Goal: Information Seeking & Learning: Learn about a topic

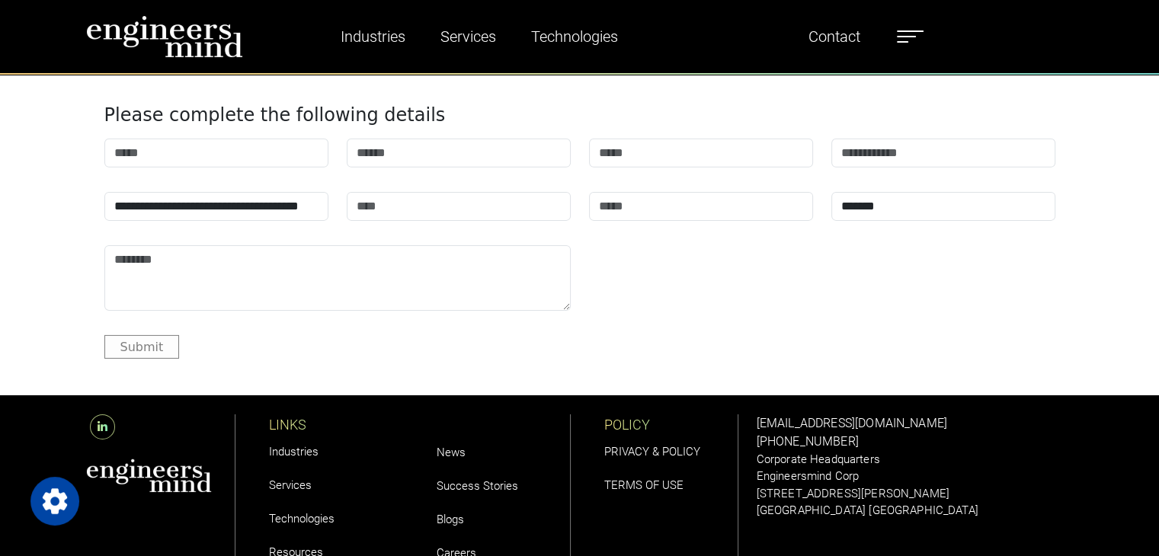
scroll to position [5033, 0]
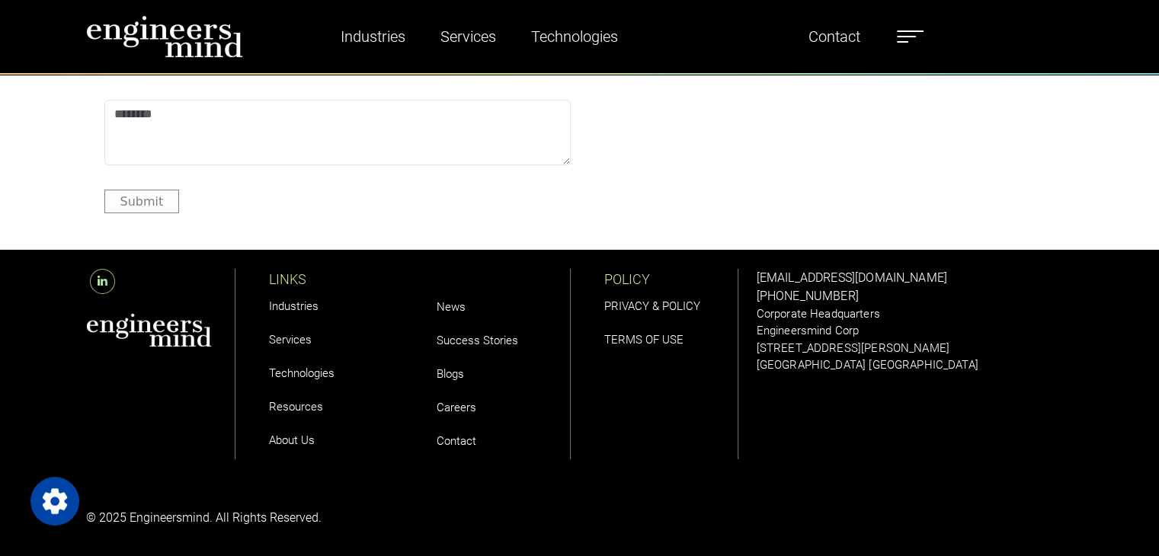
click at [291, 435] on link "About Us" at bounding box center [292, 441] width 46 height 14
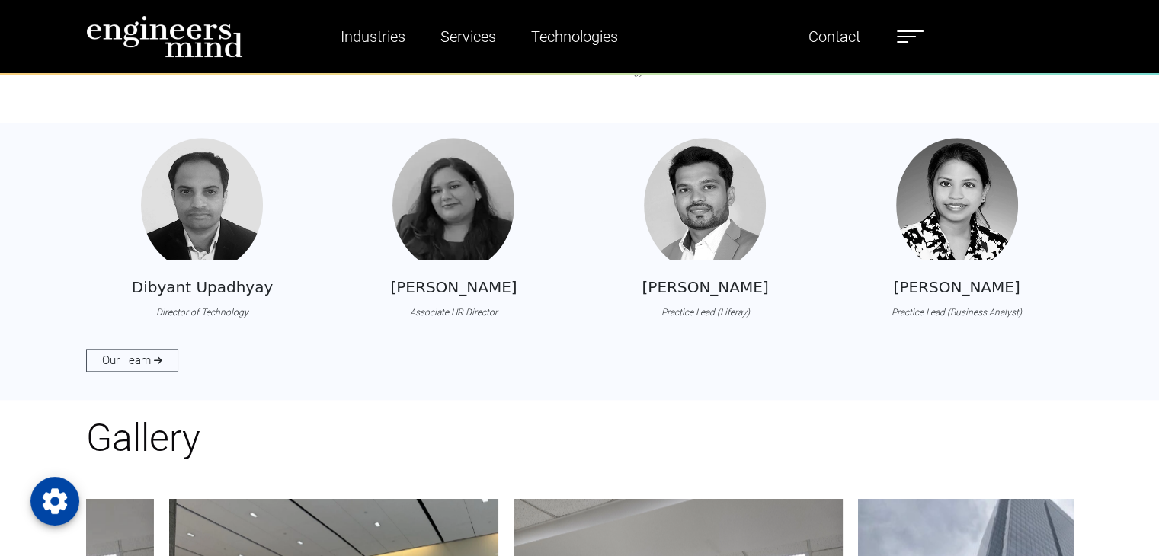
scroll to position [1548, 0]
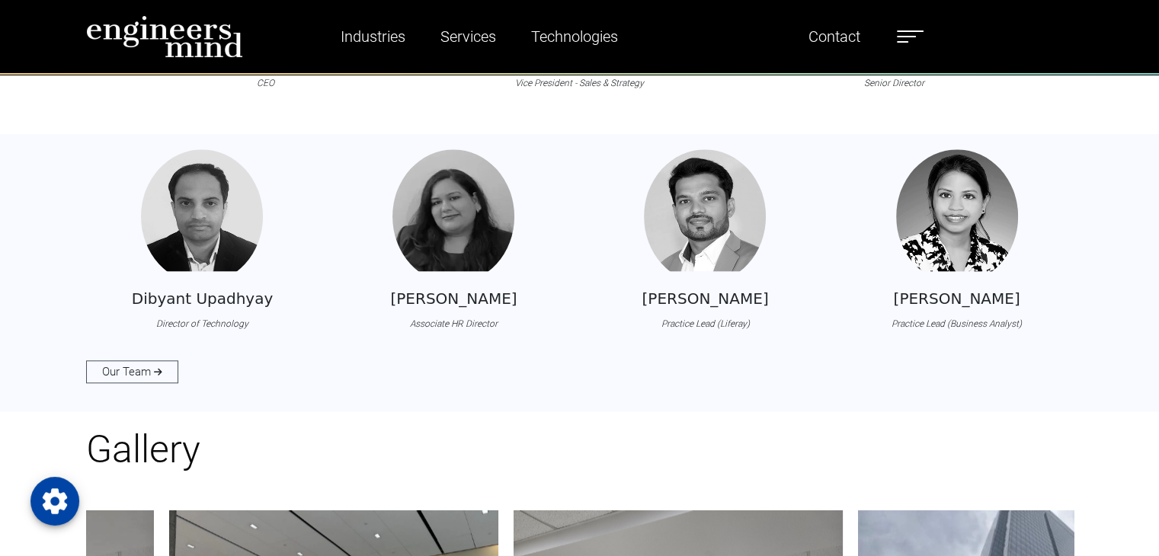
drag, startPoint x: 1165, startPoint y: 211, endPoint x: 1170, endPoint y: 202, distance: 10.6
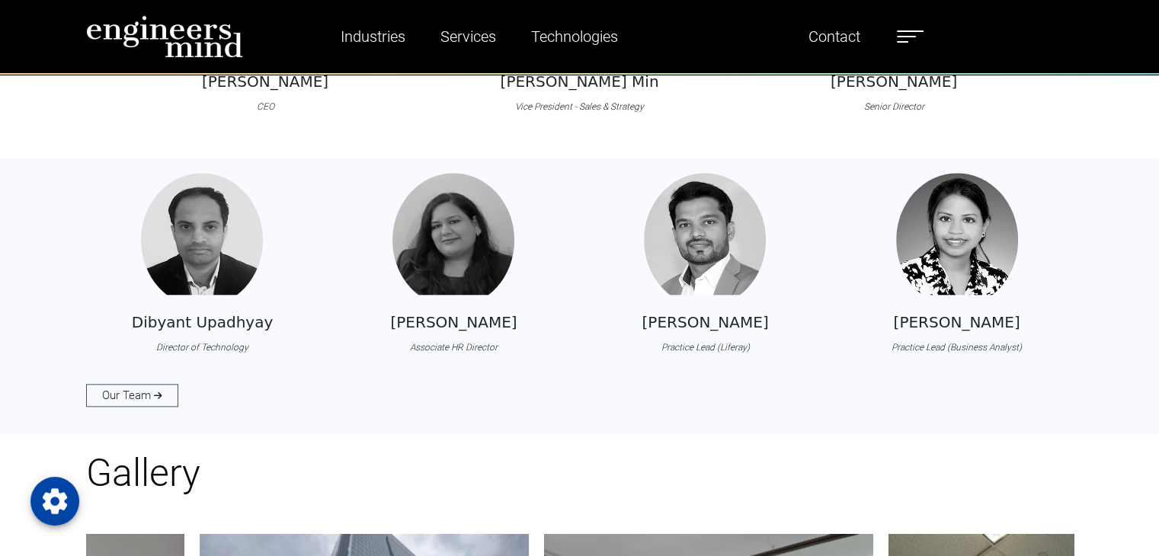
type input "**********"
select select "*****"
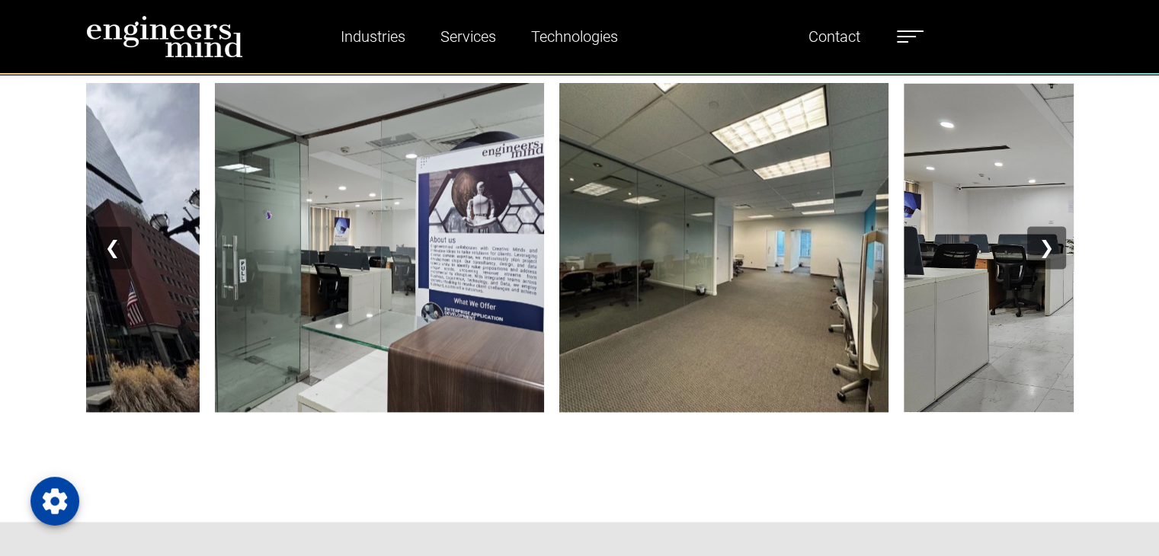
scroll to position [1970, 0]
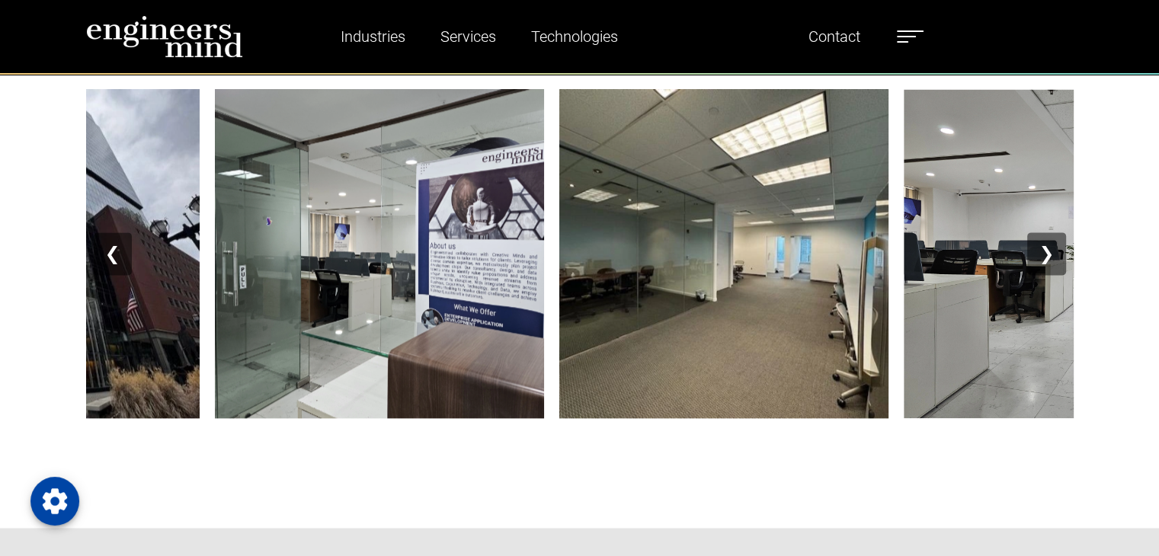
click at [1059, 263] on button "❯" at bounding box center [1047, 253] width 38 height 43
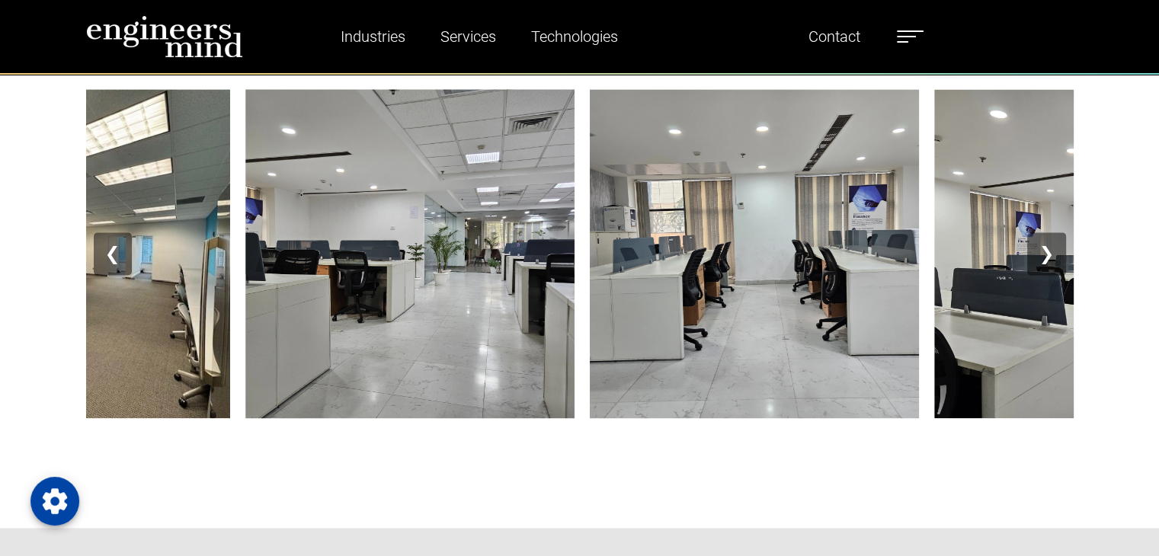
click at [1059, 263] on button "❯" at bounding box center [1047, 253] width 38 height 43
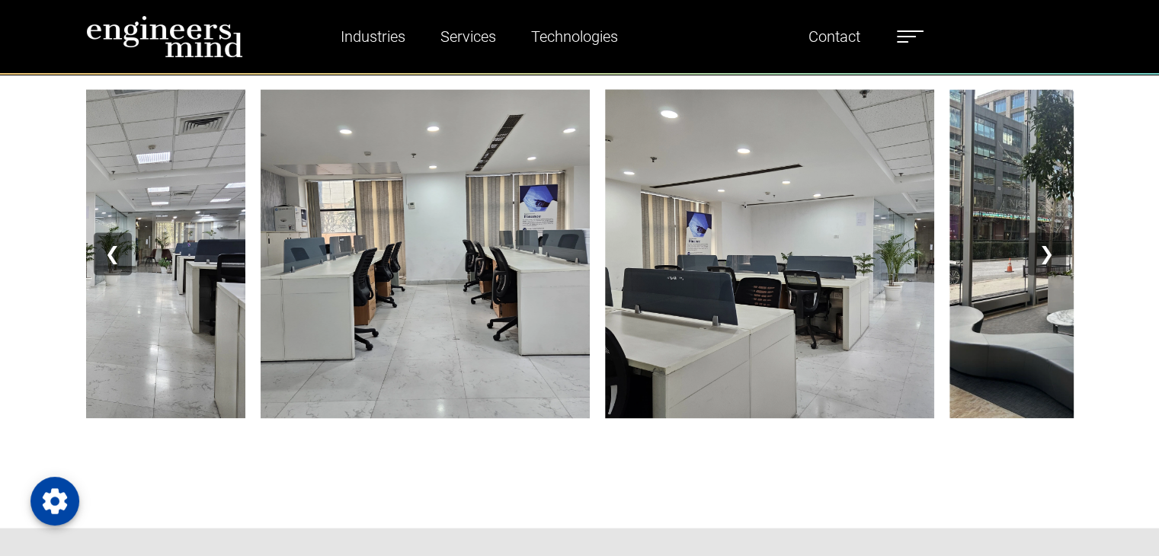
click at [1059, 263] on button "❯" at bounding box center [1047, 253] width 38 height 43
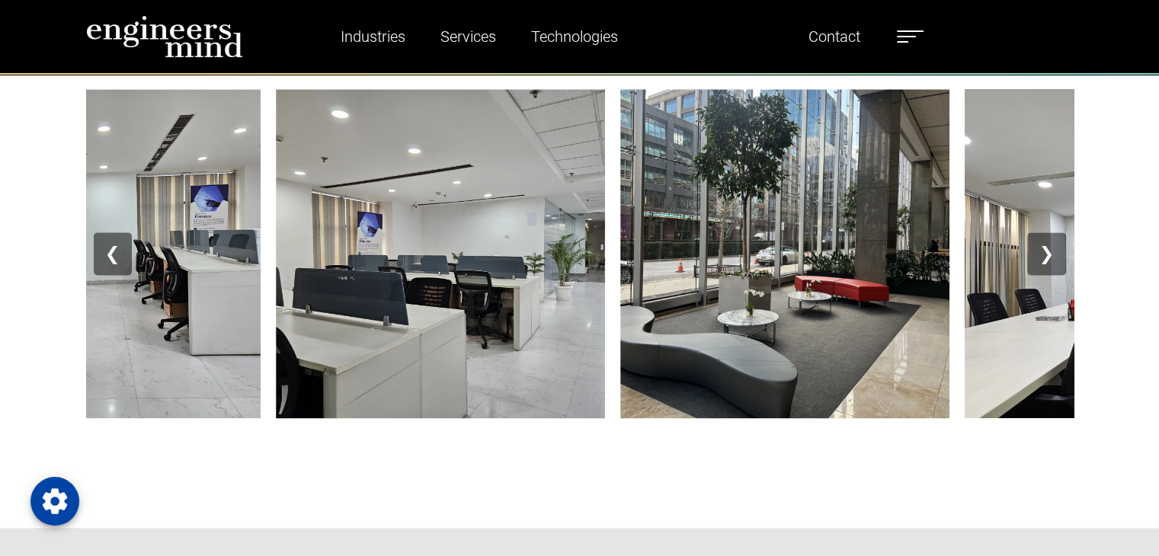
click at [1059, 263] on button "❯" at bounding box center [1047, 253] width 38 height 43
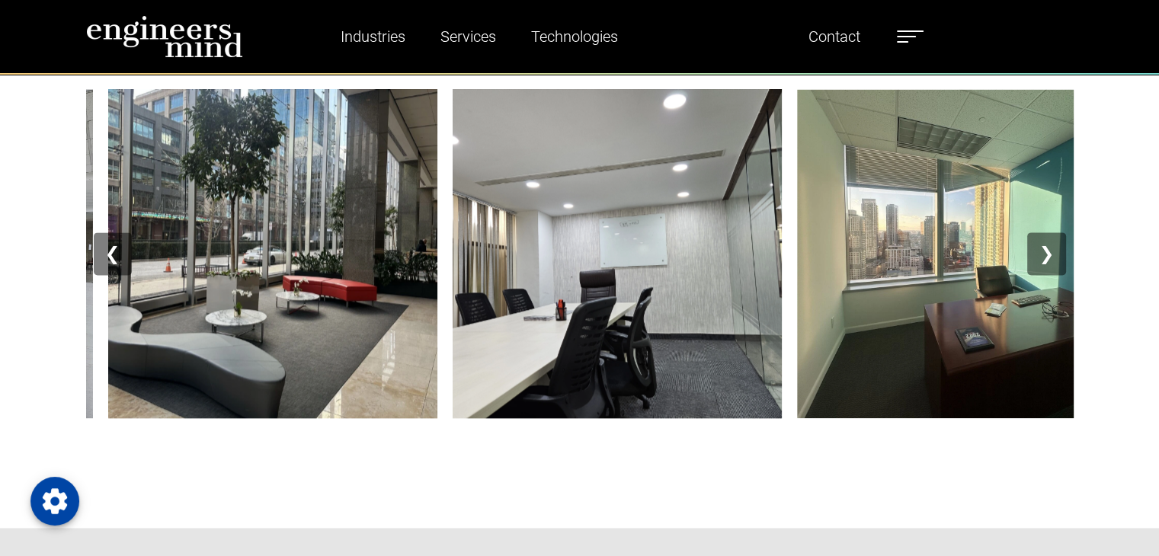
click at [1059, 263] on button "❯" at bounding box center [1047, 253] width 38 height 43
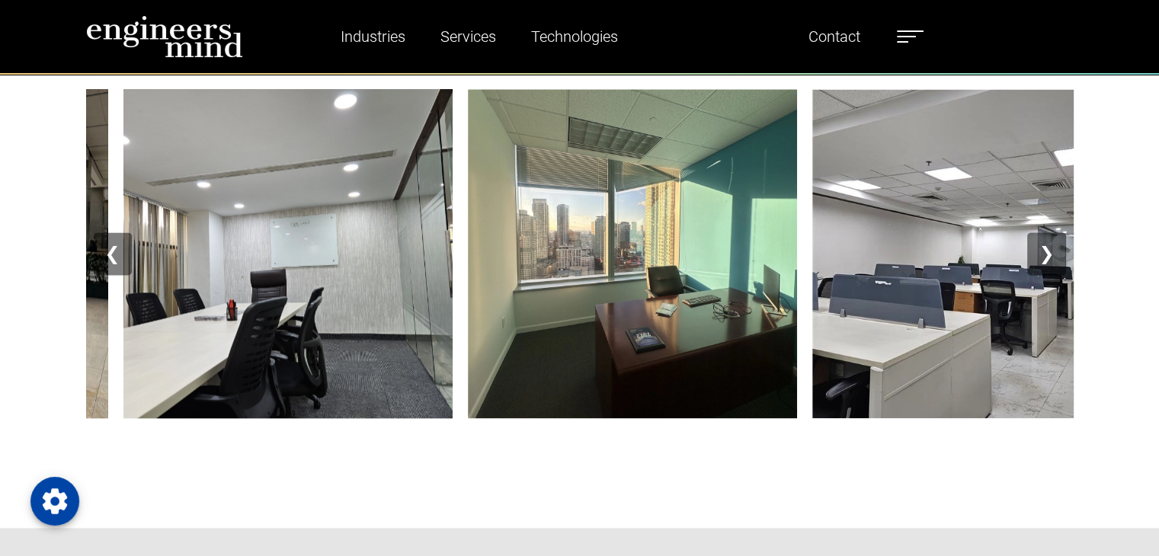
click at [1059, 263] on button "❯" at bounding box center [1047, 253] width 38 height 43
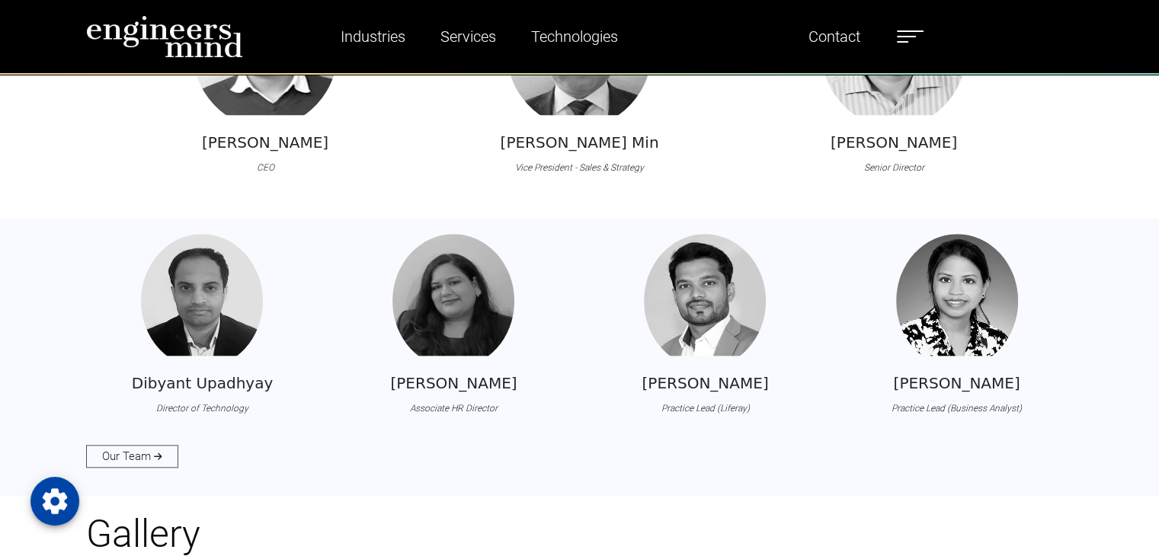
scroll to position [1470, 0]
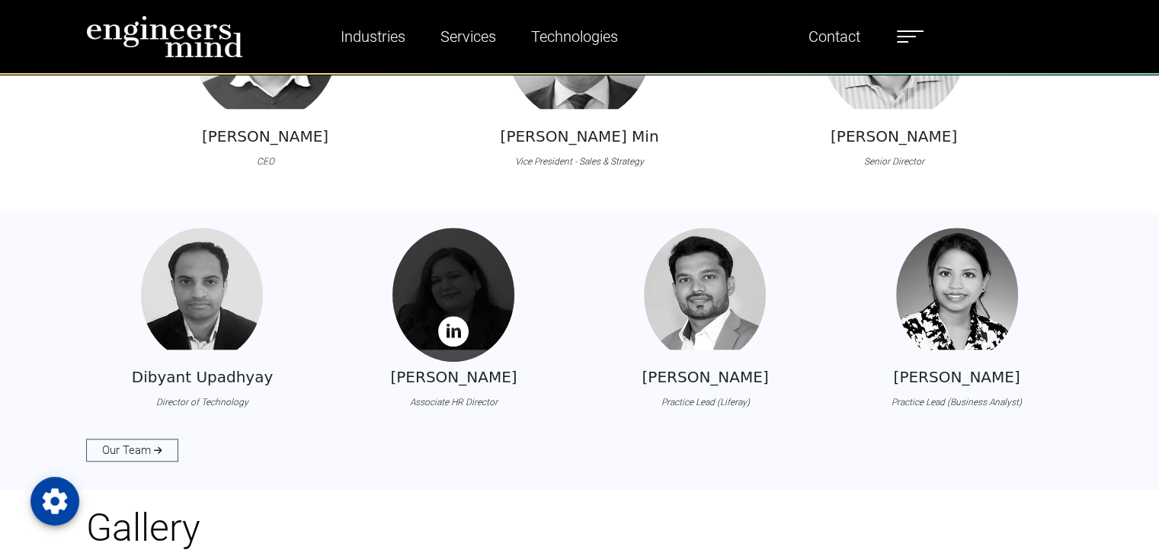
click at [447, 277] on div at bounding box center [454, 295] width 122 height 134
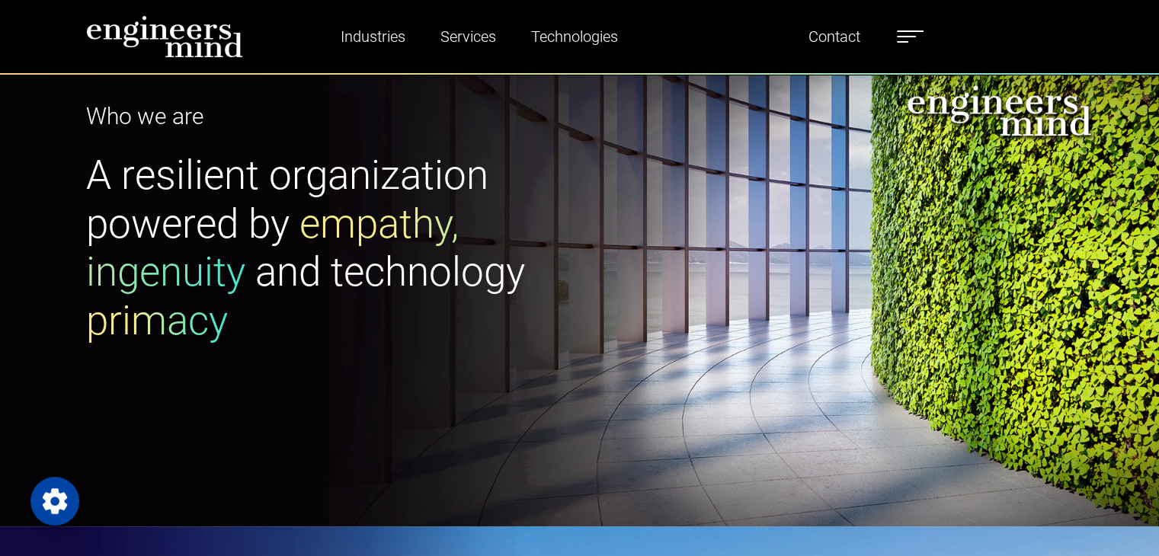
scroll to position [0, 0]
